Goal: Transaction & Acquisition: Download file/media

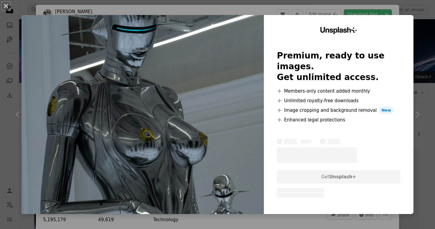
scroll to position [882, 0]
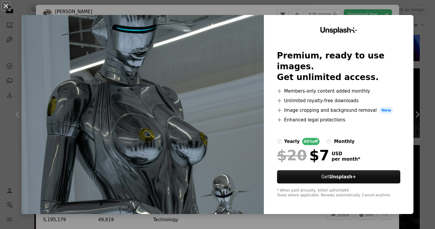
click at [300, 6] on div "An X shape Unsplash+ Premium, ready to use images. Get unlimited access. A plus…" at bounding box center [217, 114] width 435 height 229
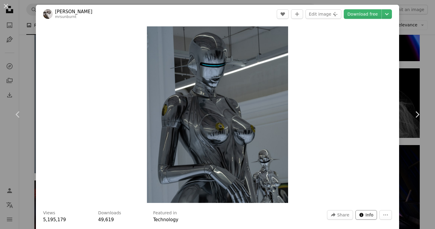
click at [370, 217] on span "Info" at bounding box center [370, 214] width 8 height 9
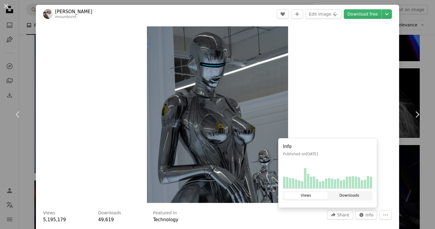
click at [341, 198] on button "Downloads" at bounding box center [349, 195] width 43 height 7
click at [314, 194] on button "Views" at bounding box center [305, 195] width 43 height 7
click at [362, 192] on button "Downloads" at bounding box center [349, 195] width 43 height 7
click at [368, 219] on button "Info icon Info" at bounding box center [366, 215] width 22 height 10
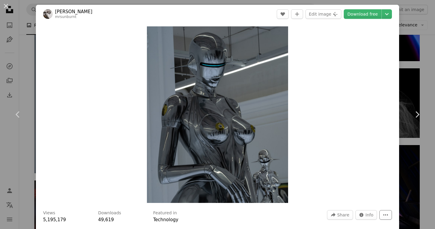
click at [382, 214] on button "More Actions" at bounding box center [385, 215] width 13 height 10
click at [358, 169] on dialog "An X shape Chevron left Chevron right [PERSON_NAME] mrsunburnt A heart A plus s…" at bounding box center [217, 114] width 435 height 229
click at [360, 17] on link "Download free" at bounding box center [363, 14] width 38 height 10
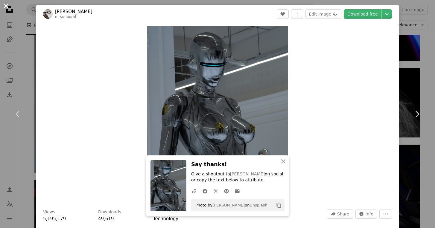
click at [6, 7] on button "An X shape" at bounding box center [5, 5] width 7 height 7
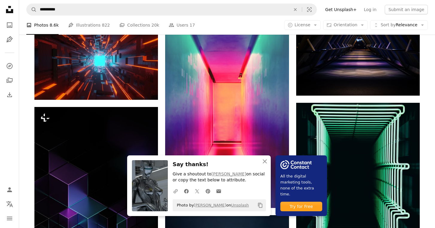
scroll to position [1042, 0]
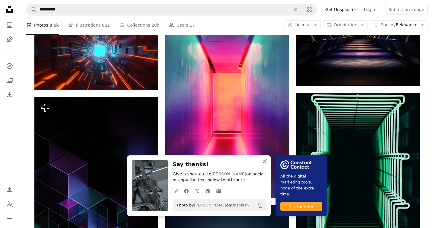
click at [261, 164] on icon "An X shape" at bounding box center [264, 161] width 7 height 7
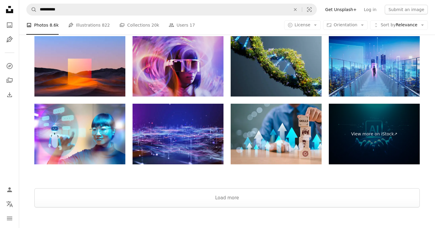
scroll to position [2034, 0]
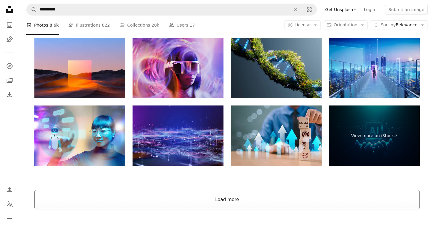
click at [240, 197] on button "Load more" at bounding box center [226, 199] width 385 height 19
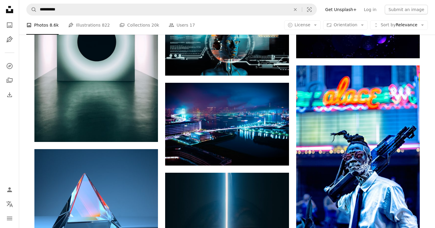
scroll to position [2060, 0]
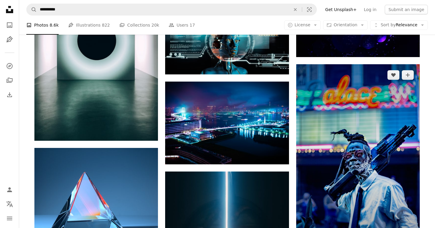
click at [322, 157] on img at bounding box center [358, 156] width 124 height 185
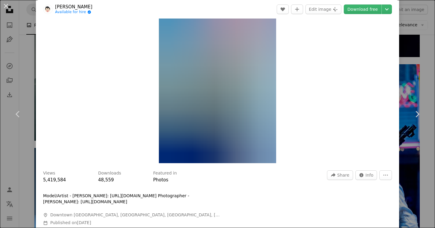
scroll to position [46, 0]
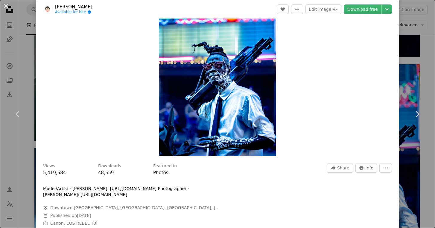
click at [246, 124] on img "Zoom in on this image" at bounding box center [217, 68] width 117 height 176
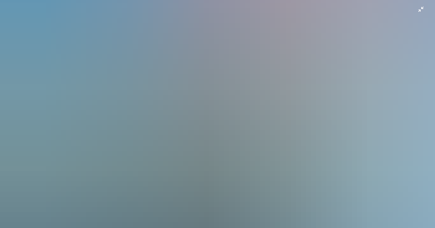
scroll to position [201, 0]
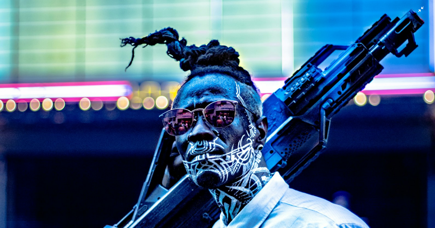
click at [418, 14] on img "Zoom out on this image" at bounding box center [218, 125] width 436 height 653
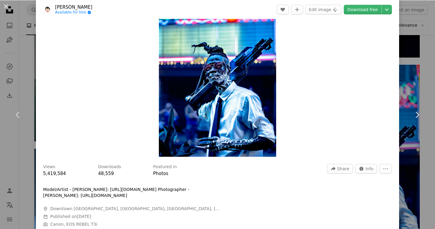
scroll to position [26, 0]
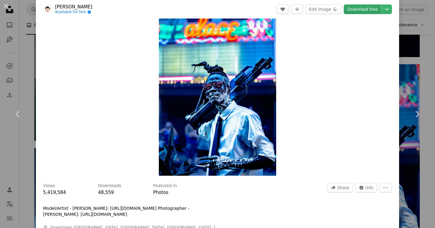
click at [355, 11] on link "Download free" at bounding box center [363, 9] width 38 height 10
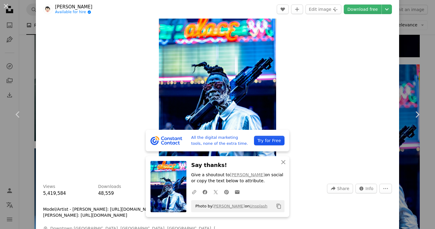
click at [296, 91] on div "Zoom in" at bounding box center [217, 88] width 363 height 182
click at [280, 163] on icon "An X shape" at bounding box center [283, 161] width 7 height 7
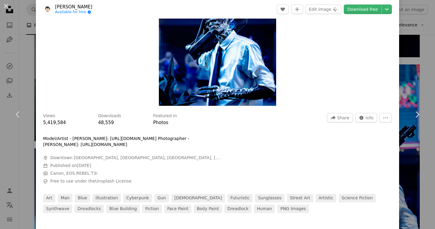
scroll to position [103, 0]
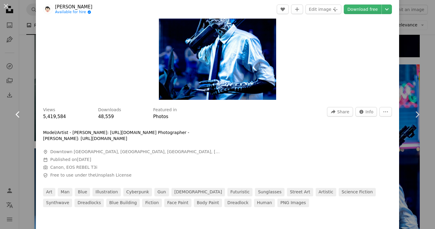
click at [22, 98] on link "Chevron left" at bounding box center [18, 114] width 36 height 57
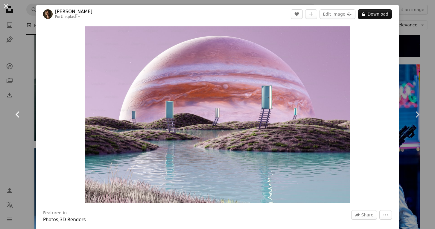
click at [20, 113] on icon "Chevron left" at bounding box center [18, 114] width 10 height 10
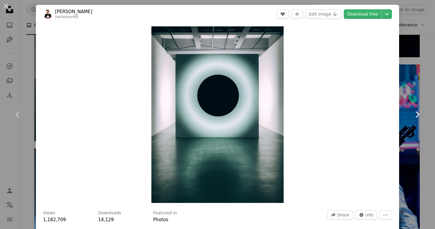
click at [418, 115] on icon "Chevron right" at bounding box center [417, 114] width 10 height 10
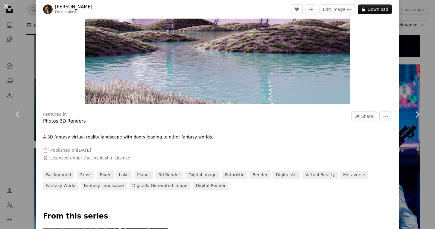
scroll to position [99, 0]
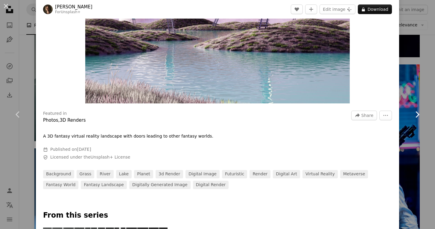
click at [420, 115] on icon "Chevron right" at bounding box center [417, 114] width 10 height 10
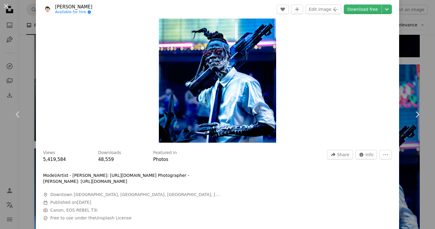
scroll to position [63, 0]
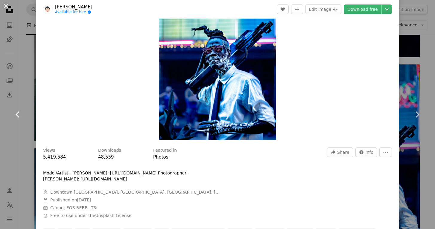
click at [18, 114] on icon "Chevron left" at bounding box center [18, 114] width 10 height 10
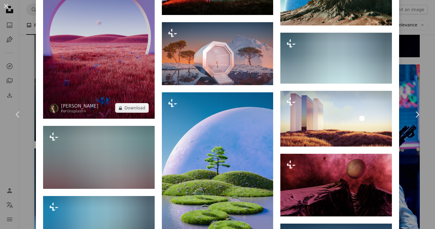
scroll to position [578, 0]
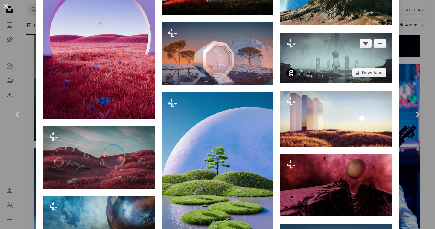
click at [304, 57] on img at bounding box center [336, 58] width 112 height 51
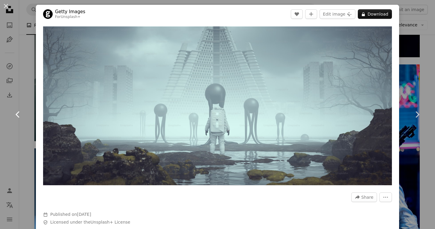
click at [22, 108] on link "Chevron left" at bounding box center [18, 114] width 36 height 57
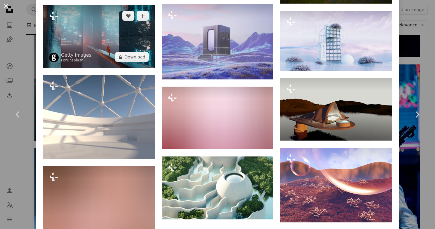
scroll to position [1228, 0]
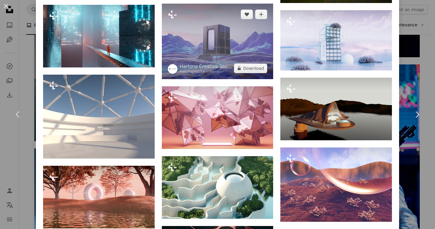
click at [200, 39] on img at bounding box center [218, 41] width 112 height 75
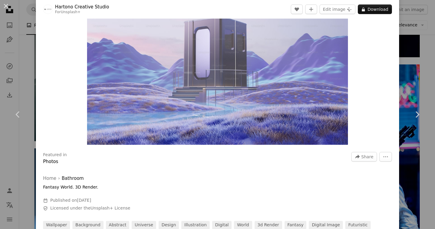
scroll to position [59, 0]
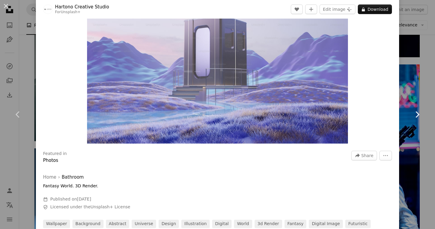
click at [408, 113] on link "Chevron right" at bounding box center [417, 114] width 36 height 57
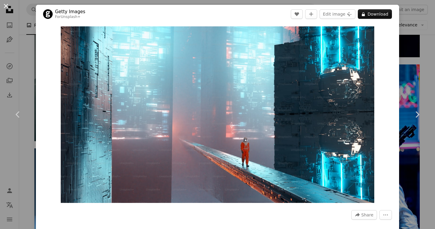
click at [7, 10] on button "An X shape" at bounding box center [5, 5] width 7 height 7
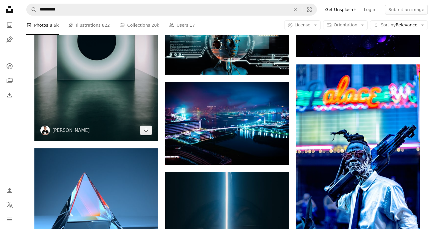
click at [80, 72] on img at bounding box center [96, 58] width 124 height 165
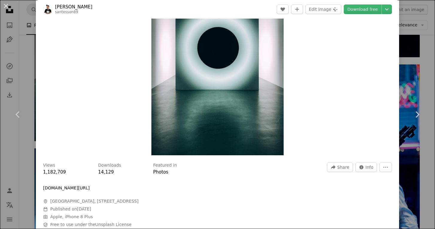
scroll to position [49, 0]
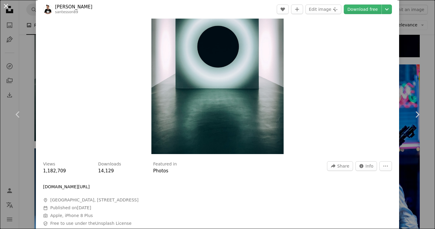
click at [7, 5] on button "An X shape" at bounding box center [5, 5] width 7 height 7
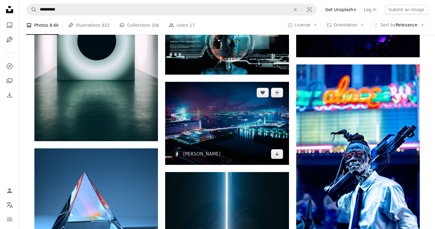
click at [244, 123] on img at bounding box center [227, 123] width 124 height 83
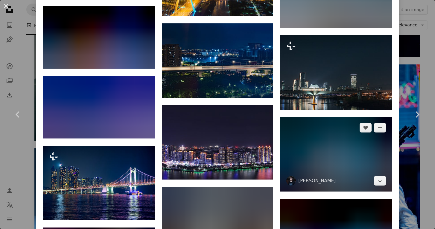
scroll to position [650, 0]
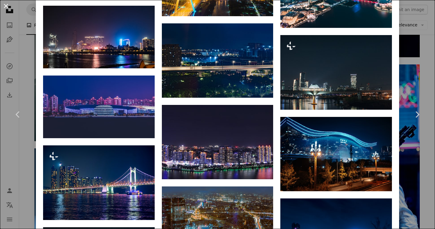
click at [3, 6] on button "An X shape" at bounding box center [5, 5] width 7 height 7
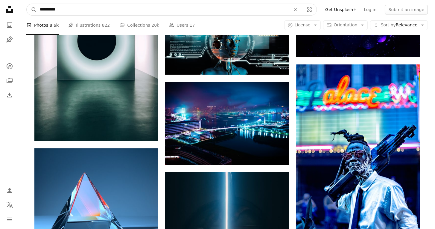
click at [163, 7] on input "**********" at bounding box center [163, 9] width 252 height 11
type input "**********"
click at [32, 10] on button "A magnifying glass" at bounding box center [32, 9] width 10 height 11
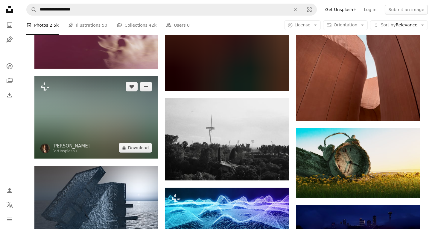
scroll to position [290, 0]
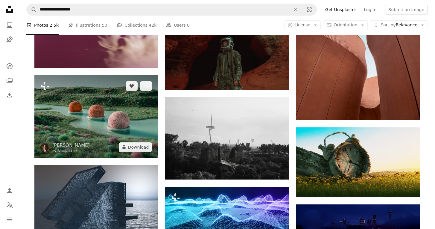
click at [92, 118] on img at bounding box center [96, 116] width 124 height 82
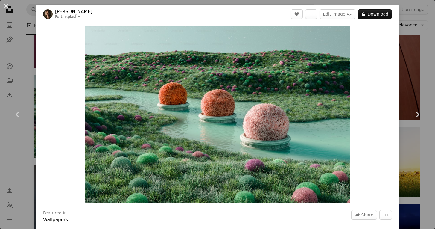
click at [32, 33] on div "An X shape Chevron left Chevron right [PERSON_NAME] For Unsplash+ A heart A plu…" at bounding box center [217, 114] width 435 height 229
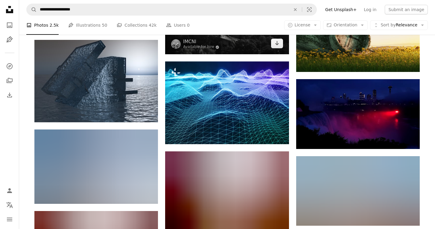
scroll to position [415, 0]
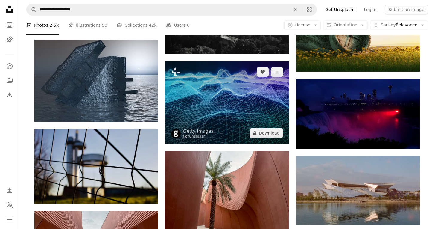
click at [211, 87] on img at bounding box center [227, 102] width 124 height 82
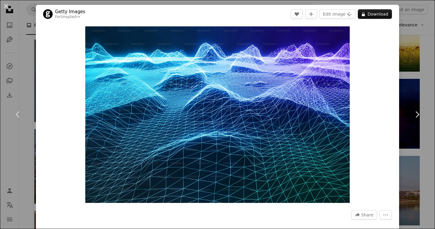
click at [27, 79] on div "An X shape Chevron left Chevron right Getty Images For Unsplash+ A heart A plus…" at bounding box center [217, 114] width 435 height 229
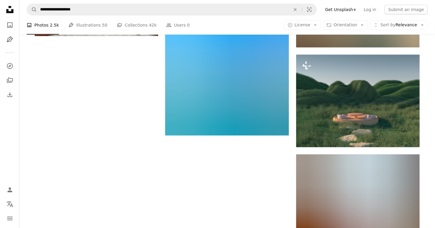
scroll to position [676, 0]
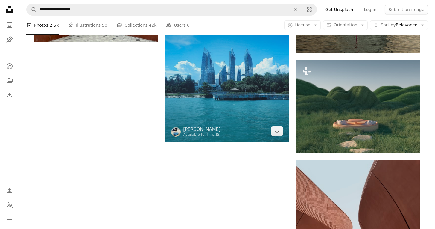
click at [187, 82] on img at bounding box center [227, 65] width 124 height 153
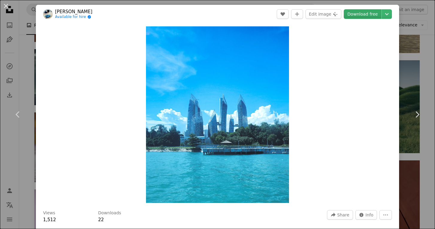
click at [362, 16] on link "Download free" at bounding box center [363, 14] width 38 height 10
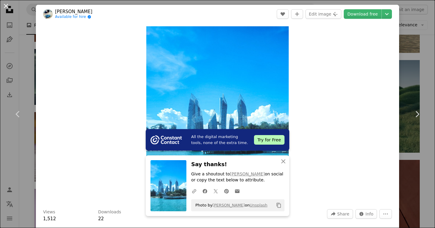
click at [5, 8] on button "An X shape" at bounding box center [5, 5] width 7 height 7
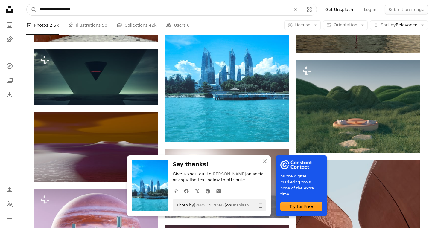
click at [99, 10] on input "**********" at bounding box center [163, 9] width 252 height 11
type input "*"
type input "**********"
click at [32, 10] on button "A magnifying glass" at bounding box center [32, 9] width 10 height 11
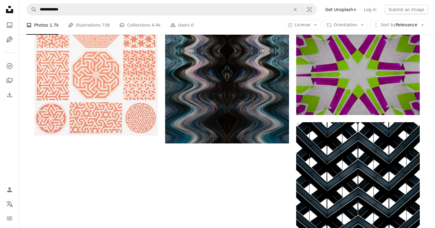
scroll to position [994, 0]
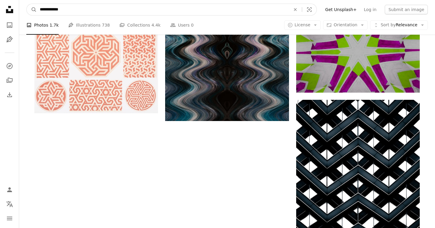
click at [48, 9] on input "**********" at bounding box center [163, 9] width 252 height 11
type input "**********"
click at [32, 10] on button "A magnifying glass" at bounding box center [32, 9] width 10 height 11
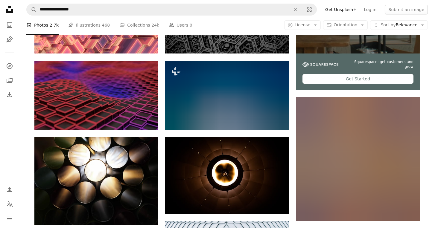
scroll to position [220, 0]
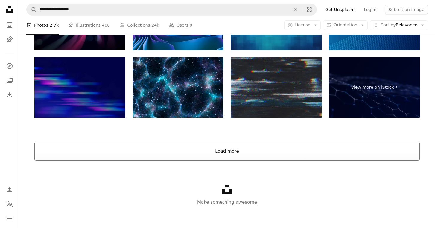
click at [119, 142] on button "Load more" at bounding box center [226, 151] width 385 height 19
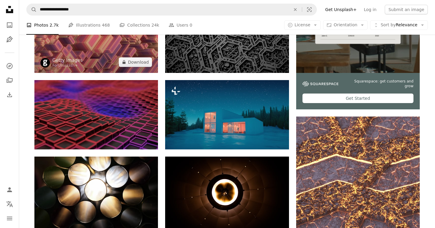
scroll to position [200, 0]
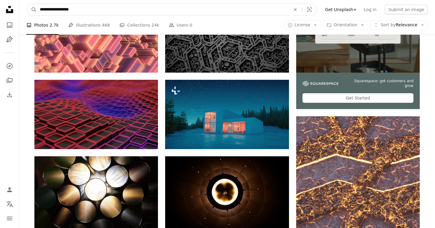
click at [118, 9] on input "**********" at bounding box center [163, 9] width 252 height 11
type input "**********"
click at [32, 10] on button "A magnifying glass" at bounding box center [32, 9] width 10 height 11
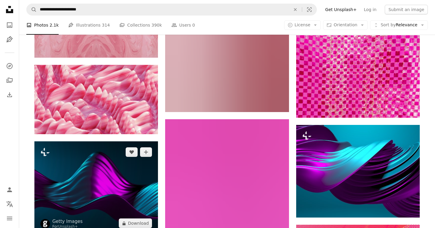
scroll to position [583, 0]
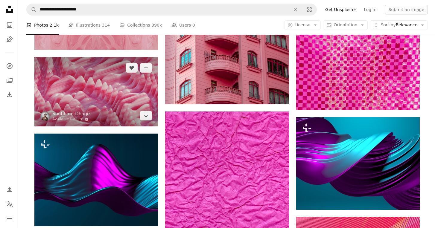
click at [113, 100] on img at bounding box center [96, 91] width 124 height 69
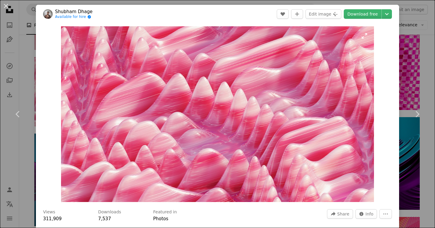
click at [261, 104] on img "Zoom in on this image" at bounding box center [217, 114] width 313 height 176
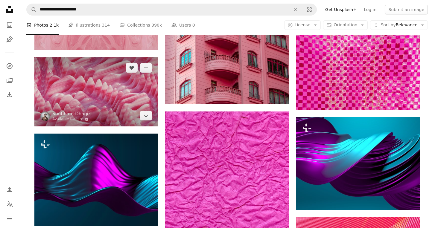
click at [92, 85] on img at bounding box center [96, 91] width 124 height 69
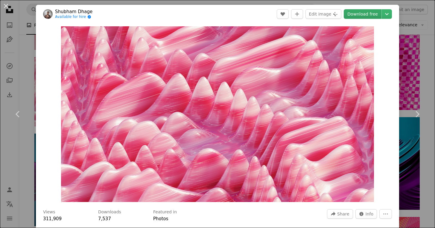
click at [366, 15] on link "Download free" at bounding box center [363, 14] width 38 height 10
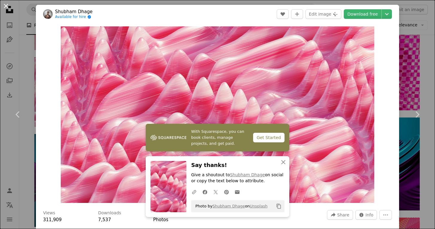
click at [5, 2] on button "An X shape" at bounding box center [5, 5] width 7 height 7
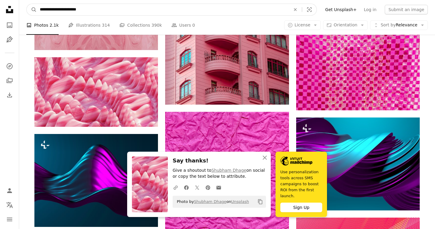
click at [71, 10] on input "**********" at bounding box center [163, 9] width 252 height 11
drag, startPoint x: 73, startPoint y: 10, endPoint x: 42, endPoint y: 4, distance: 32.0
click at [42, 4] on input "**********" at bounding box center [163, 9] width 252 height 11
click at [42, 9] on input "******" at bounding box center [163, 9] width 252 height 11
type input "****"
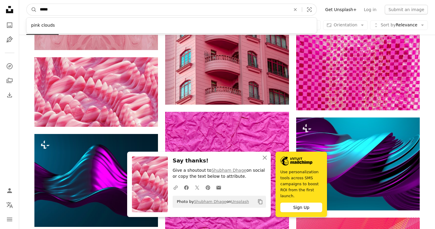
click at [32, 10] on button "A magnifying glass" at bounding box center [32, 9] width 10 height 11
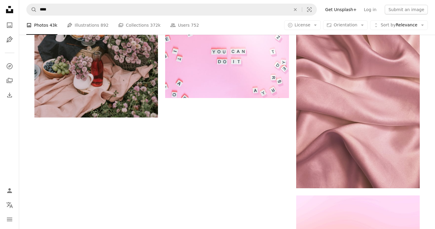
scroll to position [971, 0]
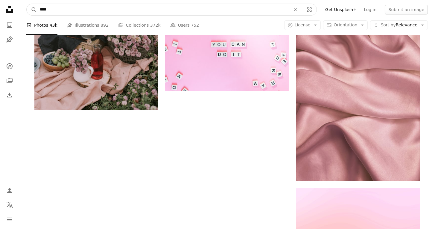
click at [106, 8] on input "****" at bounding box center [163, 9] width 252 height 11
type input "**********"
click at [32, 10] on button "A magnifying glass" at bounding box center [32, 9] width 10 height 11
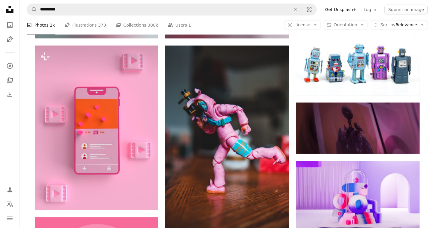
scroll to position [292, 0]
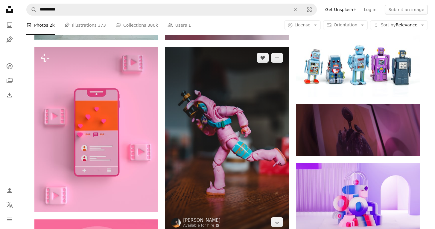
click at [209, 109] on img at bounding box center [227, 139] width 124 height 185
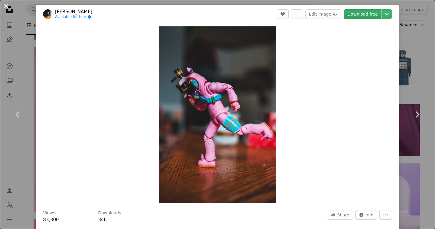
click at [351, 16] on link "Download free" at bounding box center [363, 14] width 38 height 10
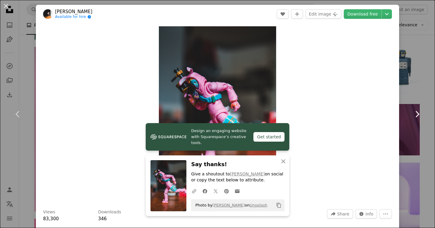
click at [416, 93] on link "Chevron right" at bounding box center [417, 114] width 36 height 57
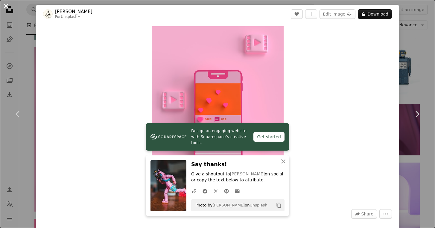
click at [3, 7] on button "An X shape" at bounding box center [5, 5] width 7 height 7
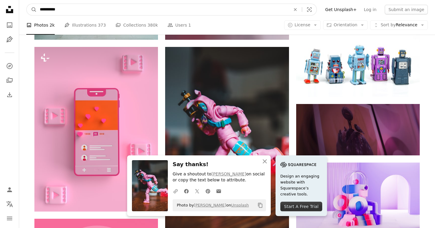
click at [88, 10] on input "**********" at bounding box center [163, 9] width 252 height 11
type input "*"
